Goal: Task Accomplishment & Management: Manage account settings

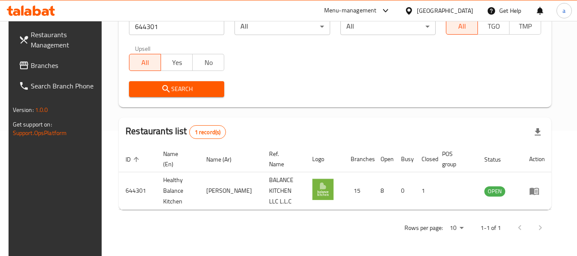
scroll to position [125, 0]
click at [434, 10] on div "[GEOGRAPHIC_DATA]" at bounding box center [445, 10] width 56 height 9
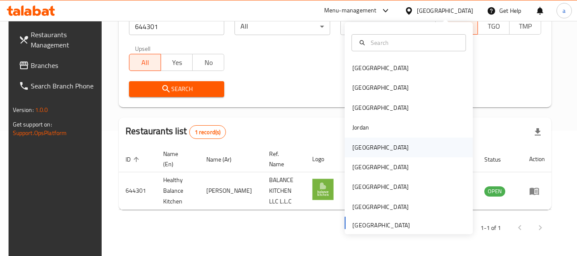
click at [369, 146] on div "[GEOGRAPHIC_DATA]" at bounding box center [380, 147] width 70 height 20
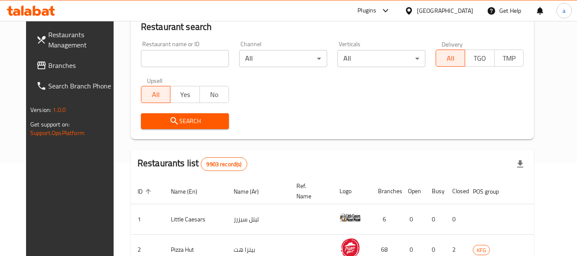
scroll to position [125, 0]
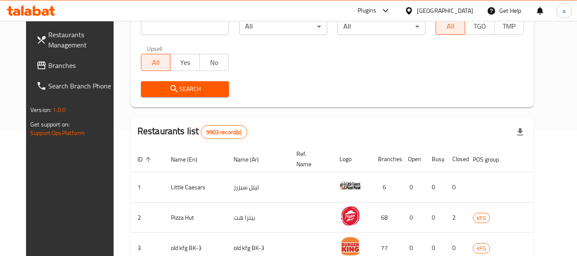
click at [49, 67] on span "Branches" at bounding box center [81, 65] width 67 height 10
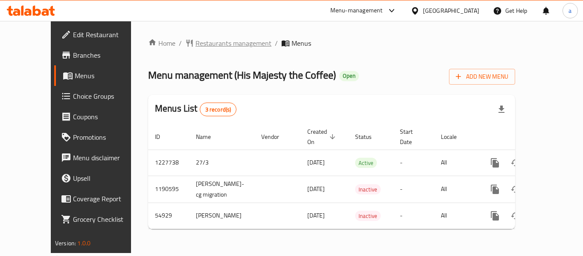
click at [198, 41] on span "Restaurants management" at bounding box center [234, 43] width 76 height 10
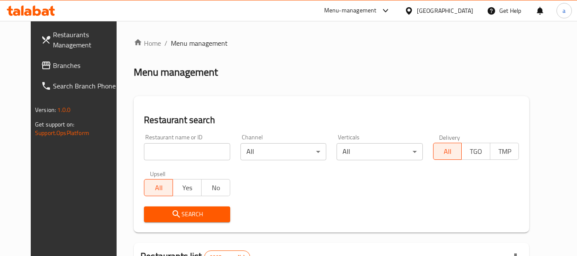
click at [178, 152] on input "search" at bounding box center [187, 151] width 86 height 17
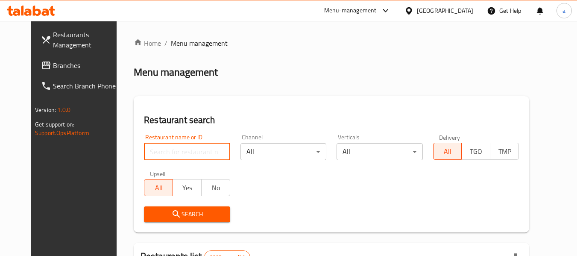
paste input "27034"
type input "27034"
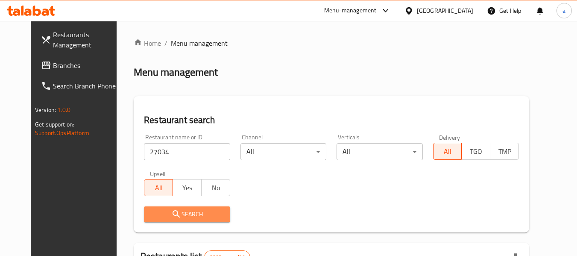
click at [207, 212] on span "Search" at bounding box center [187, 214] width 72 height 11
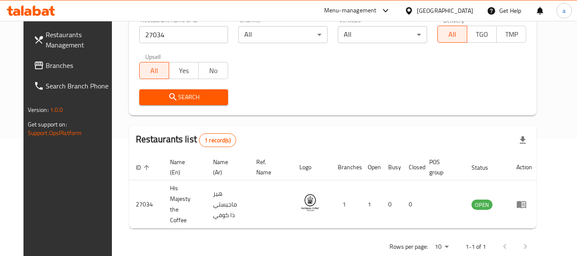
scroll to position [118, 0]
click at [46, 65] on span "Branches" at bounding box center [79, 65] width 67 height 10
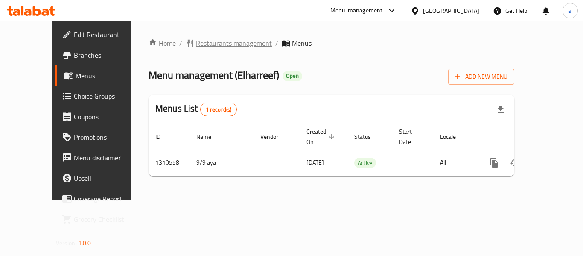
click at [206, 44] on span "Restaurants management" at bounding box center [234, 43] width 76 height 10
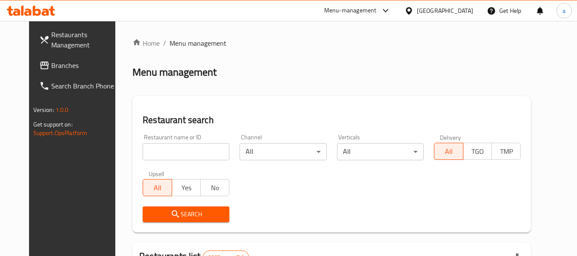
click at [178, 150] on input "search" at bounding box center [186, 151] width 87 height 17
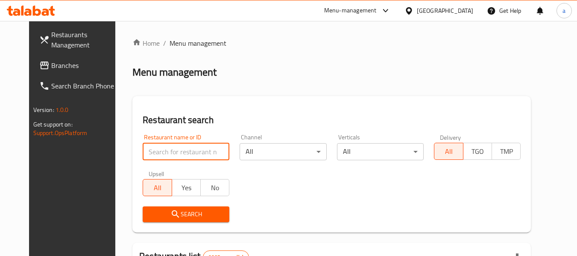
paste input "705489"
type input "705489"
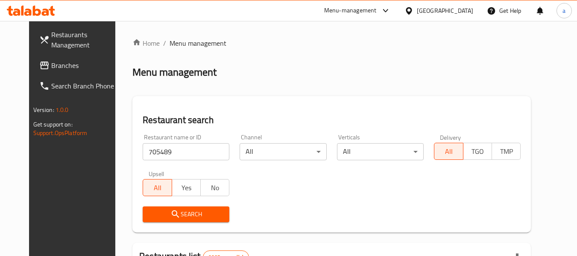
click at [184, 217] on span "Search" at bounding box center [185, 214] width 73 height 11
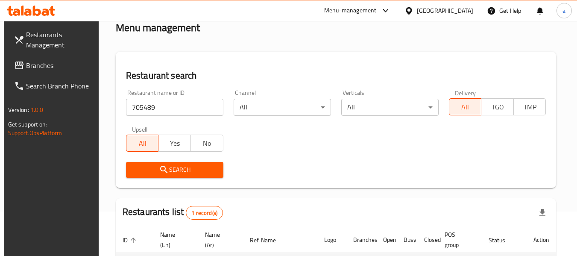
scroll to position [125, 0]
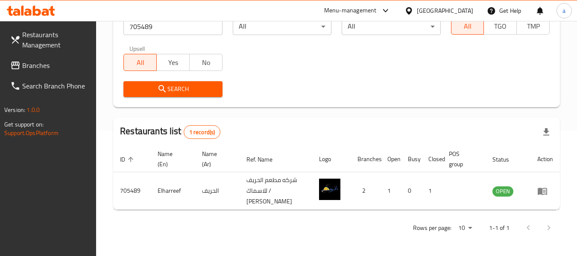
click at [456, 9] on div "[GEOGRAPHIC_DATA]" at bounding box center [445, 10] width 56 height 9
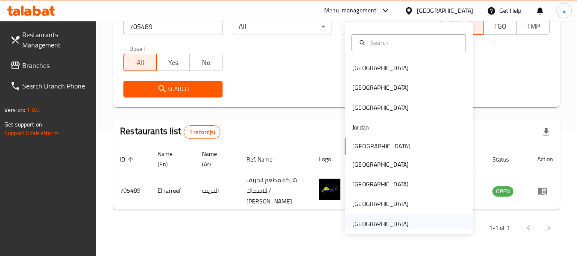
click at [352, 224] on div "[GEOGRAPHIC_DATA]" at bounding box center [380, 223] width 56 height 9
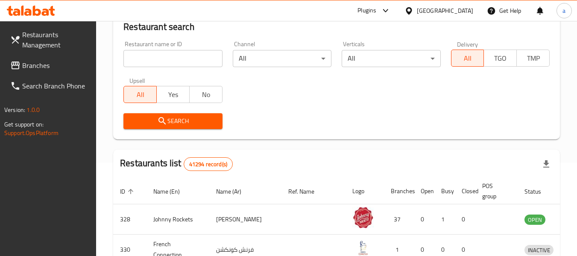
scroll to position [125, 0]
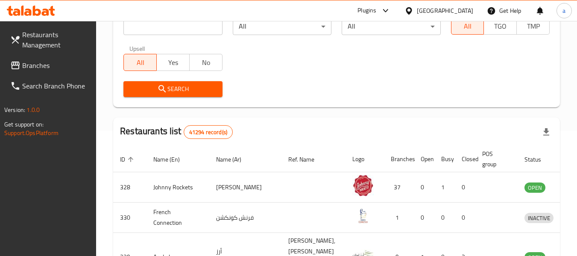
click at [35, 64] on span "Branches" at bounding box center [55, 65] width 67 height 10
